Goal: Task Accomplishment & Management: Use online tool/utility

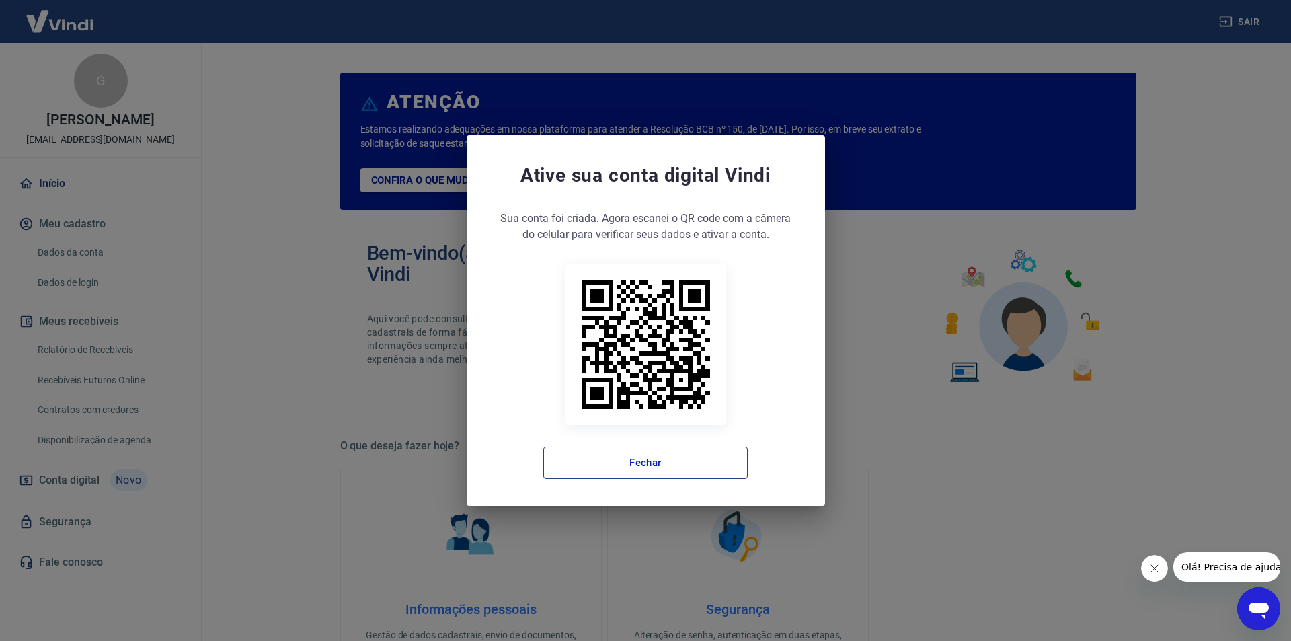
click at [632, 459] on button "Fechar" at bounding box center [645, 463] width 204 height 32
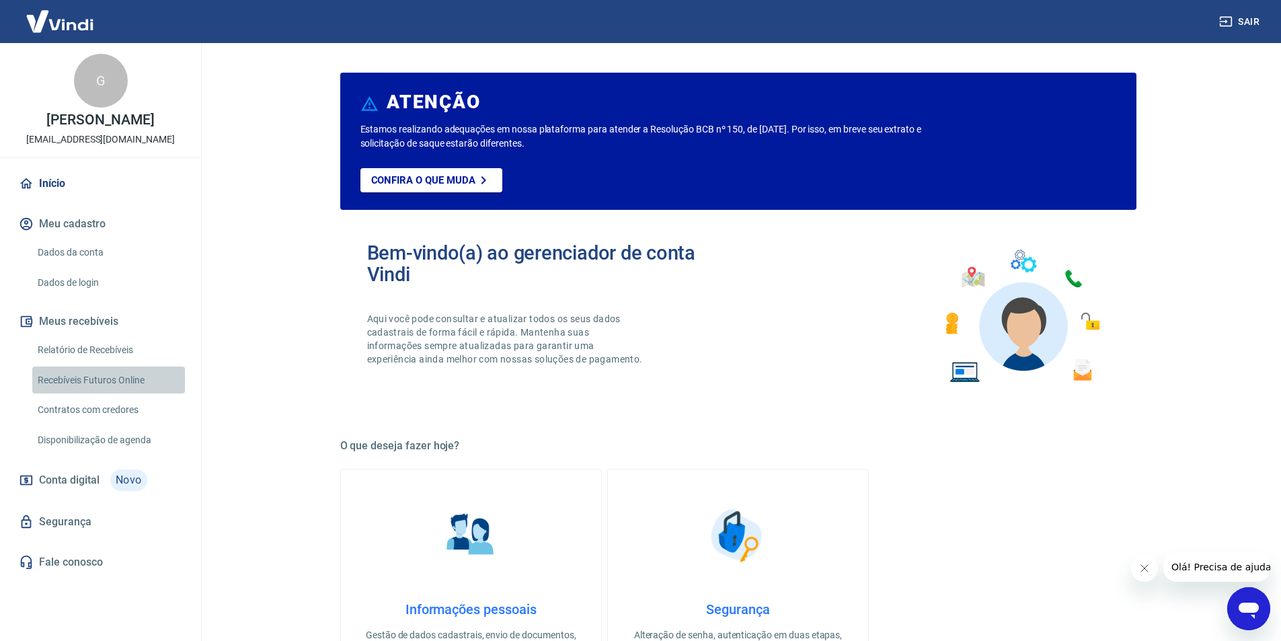
click at [87, 379] on link "Recebíveis Futuros Online" at bounding box center [108, 381] width 153 height 28
